Goal: Task Accomplishment & Management: Use online tool/utility

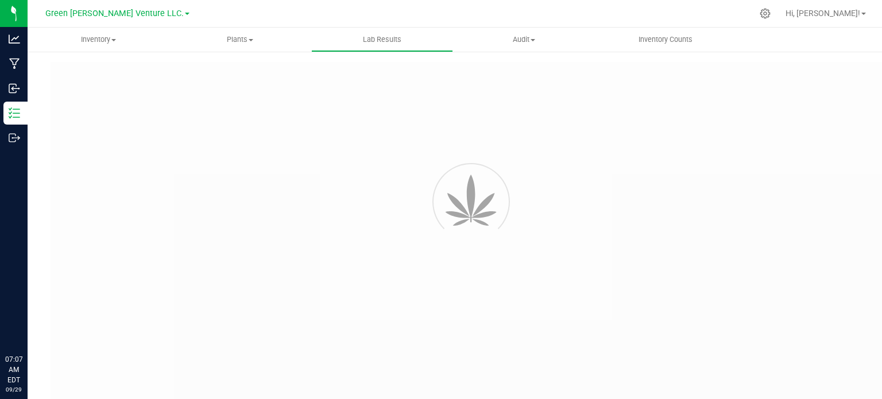
type input "NYFCCMF-20250624-034"
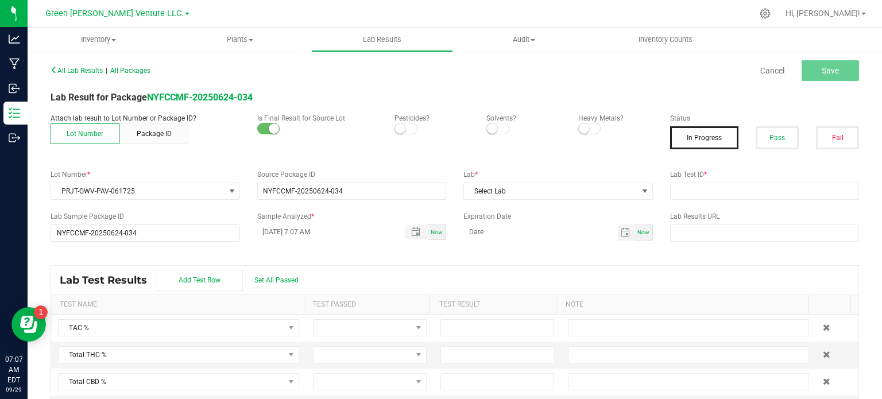
click at [96, 107] on div "All Lab Results | All Packages Cancel Save Lab Result for Package NYFCCMF-20250…" at bounding box center [455, 237] width 808 height 350
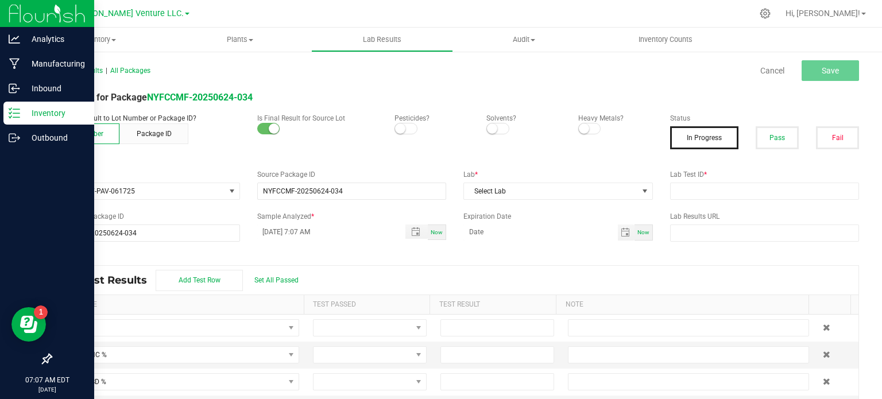
click at [37, 114] on p "Inventory" at bounding box center [54, 113] width 69 height 14
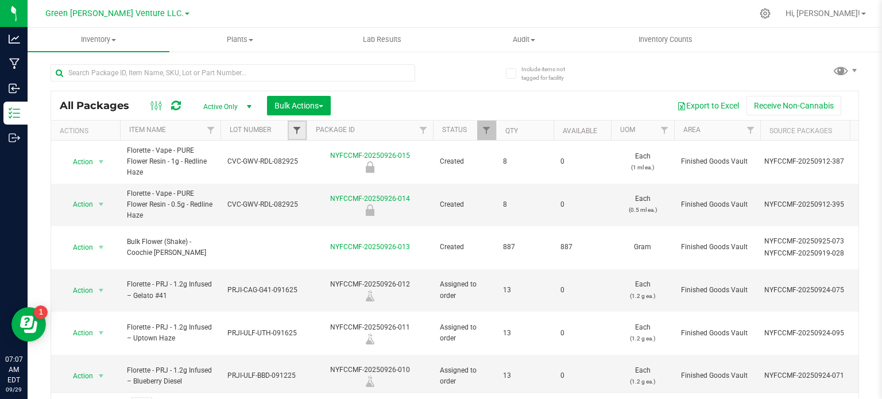
click at [296, 127] on span "Filter" at bounding box center [296, 130] width 9 height 9
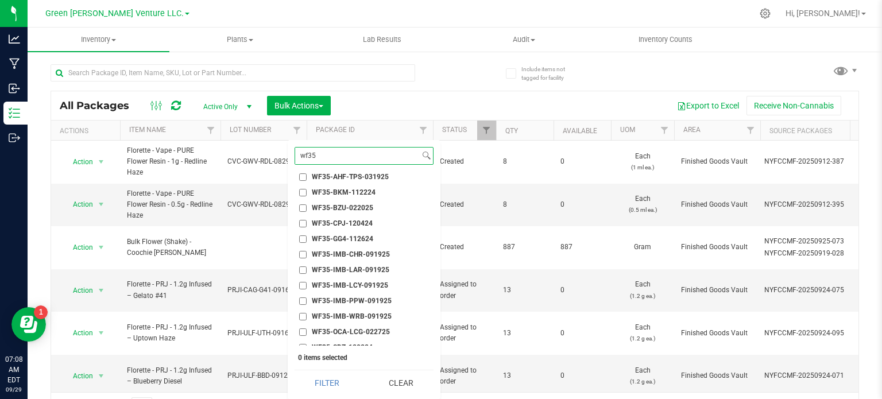
scroll to position [32, 0]
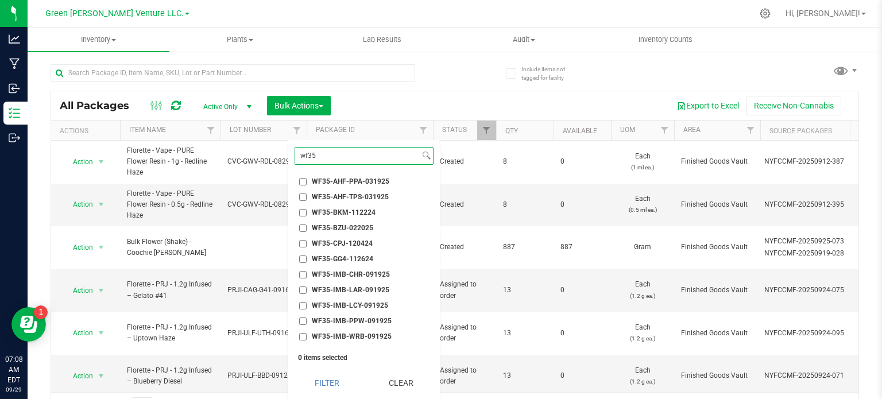
type input "wf35"
click at [301, 289] on input "WF35-IMB-LAR-091925" at bounding box center [302, 289] width 7 height 7
checkbox input "true"
click at [324, 378] on button "Filter" at bounding box center [327, 382] width 65 height 25
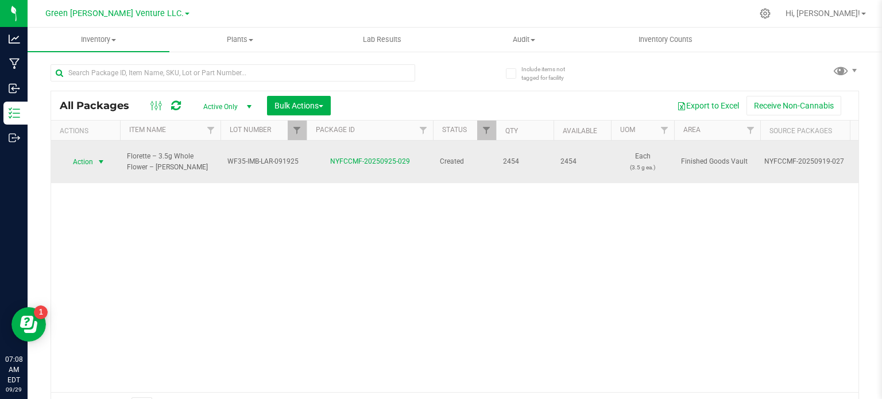
click at [92, 154] on span "Action" at bounding box center [78, 162] width 31 height 16
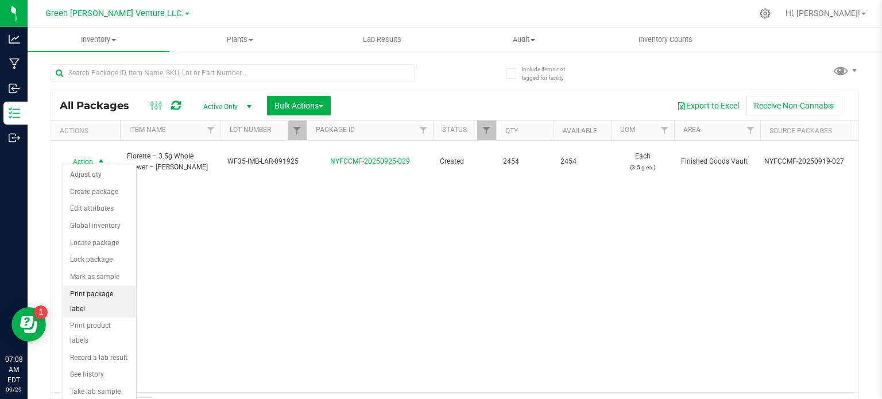
click at [100, 291] on li "Print package label" at bounding box center [99, 302] width 73 height 32
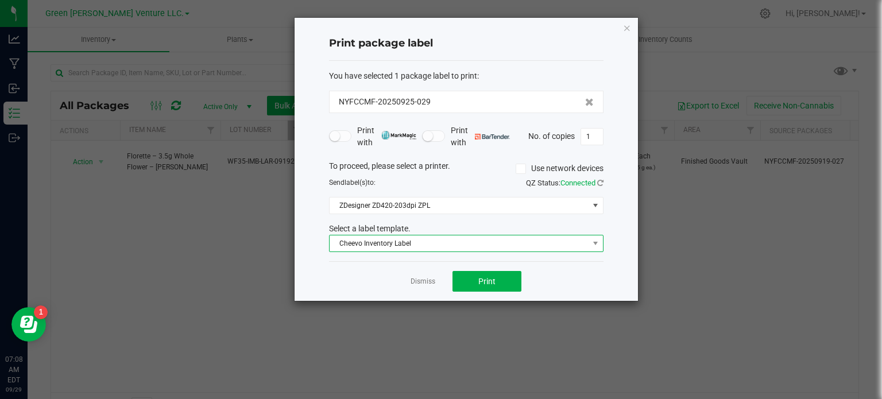
click at [461, 243] on span "Cheevo Inventory Label" at bounding box center [459, 243] width 259 height 16
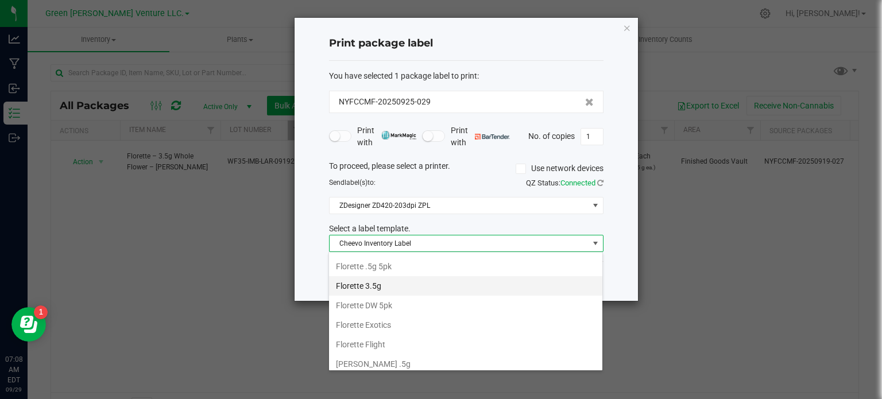
scroll to position [136, 0]
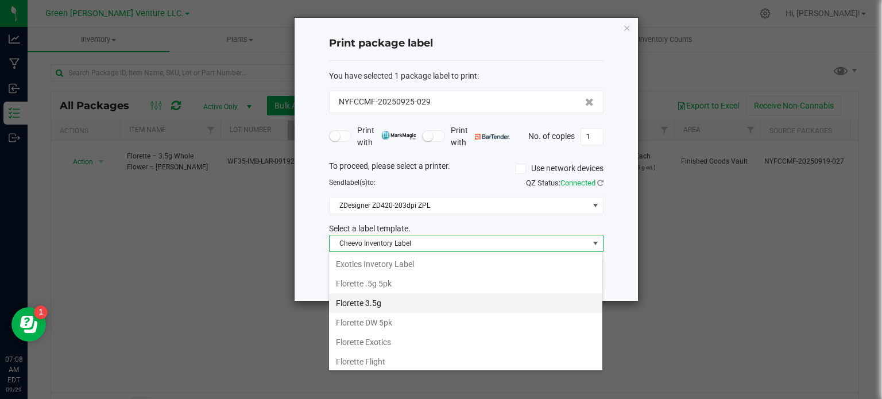
click at [376, 300] on li "Florette 3.5g" at bounding box center [465, 303] width 273 height 20
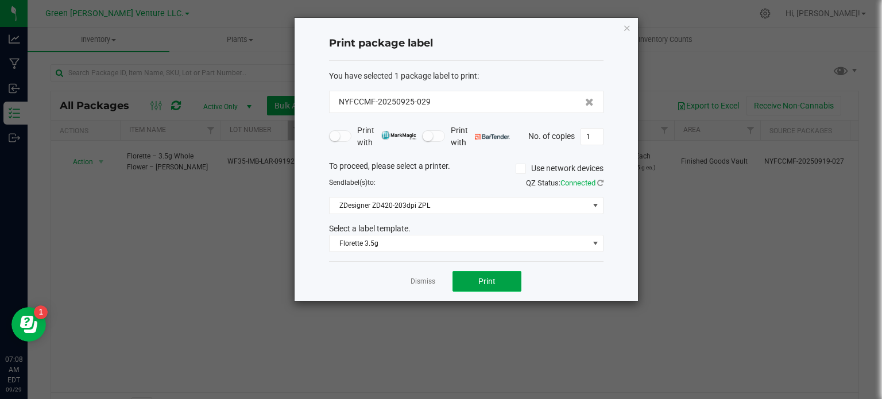
click at [510, 279] on button "Print" at bounding box center [486, 281] width 69 height 21
click at [599, 137] on input "1" at bounding box center [592, 137] width 22 height 16
type input "100"
click at [505, 281] on button "Print" at bounding box center [486, 281] width 69 height 21
click at [628, 25] on icon "button" at bounding box center [627, 28] width 8 height 14
